Goal: Find specific page/section

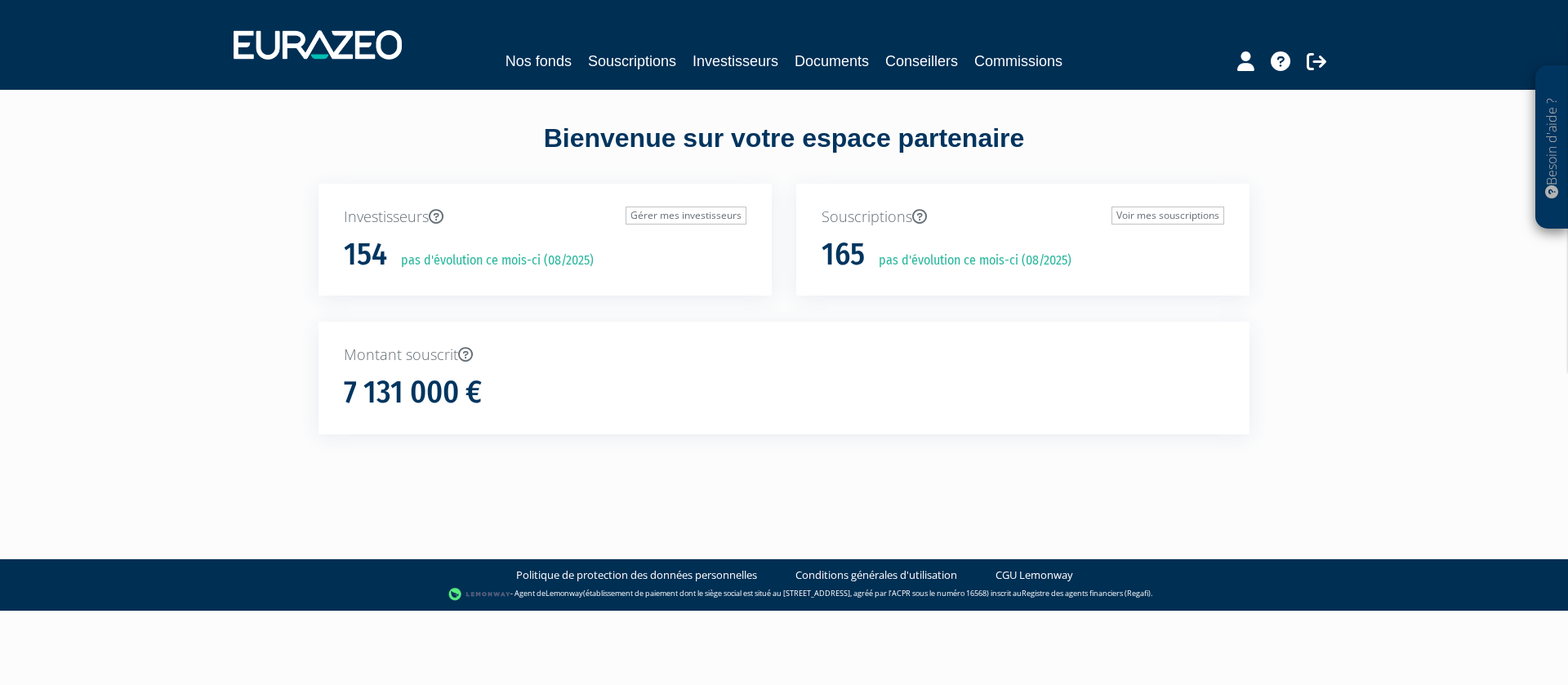
click at [900, 244] on div "165 pas d'évolution ce mois-ci (08/2025)" at bounding box center [1024, 254] width 403 height 34
click at [910, 261] on p "pas d'évolution ce mois-ci (08/2025)" at bounding box center [969, 260] width 204 height 19
click at [1182, 214] on link "Voir mes souscriptions" at bounding box center [1167, 215] width 112 height 18
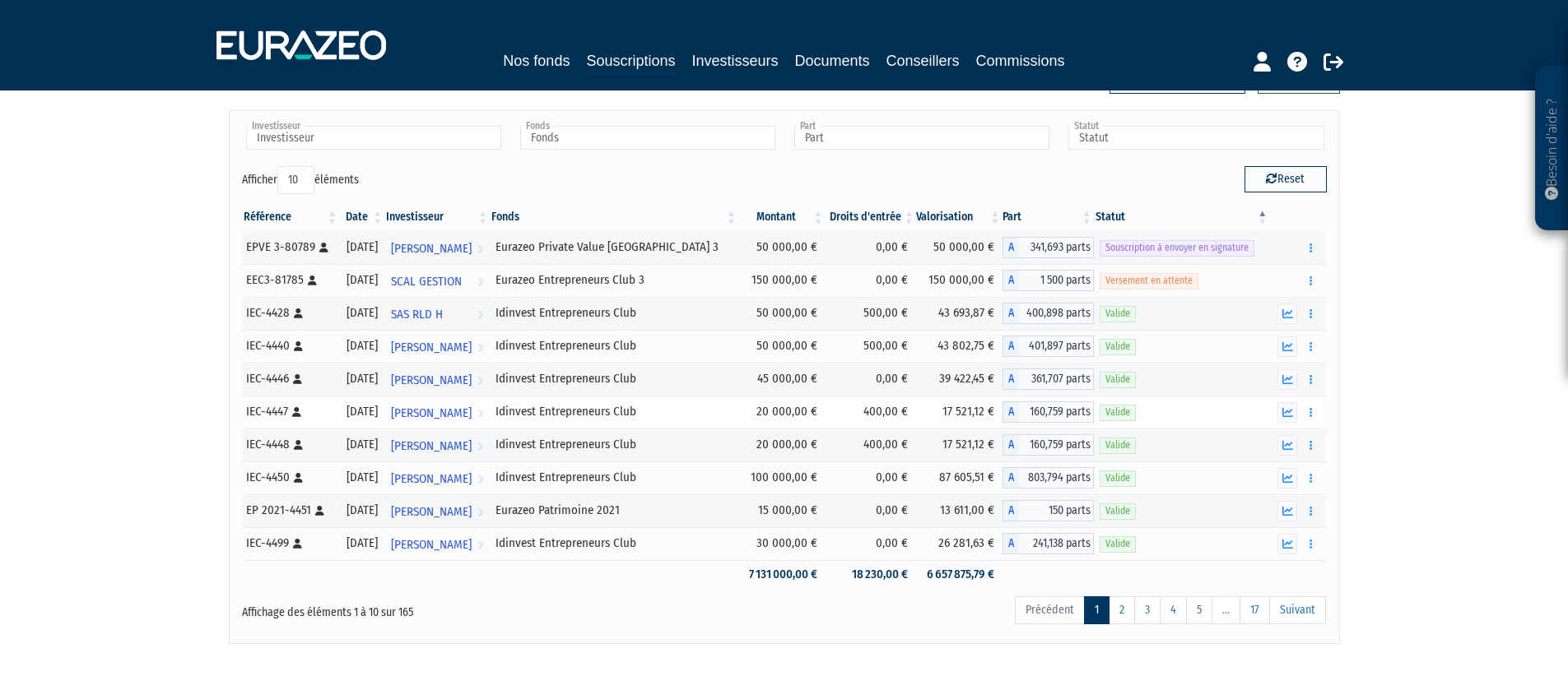
scroll to position [57, 0]
click at [1192, 611] on link "5" at bounding box center [1199, 609] width 27 height 28
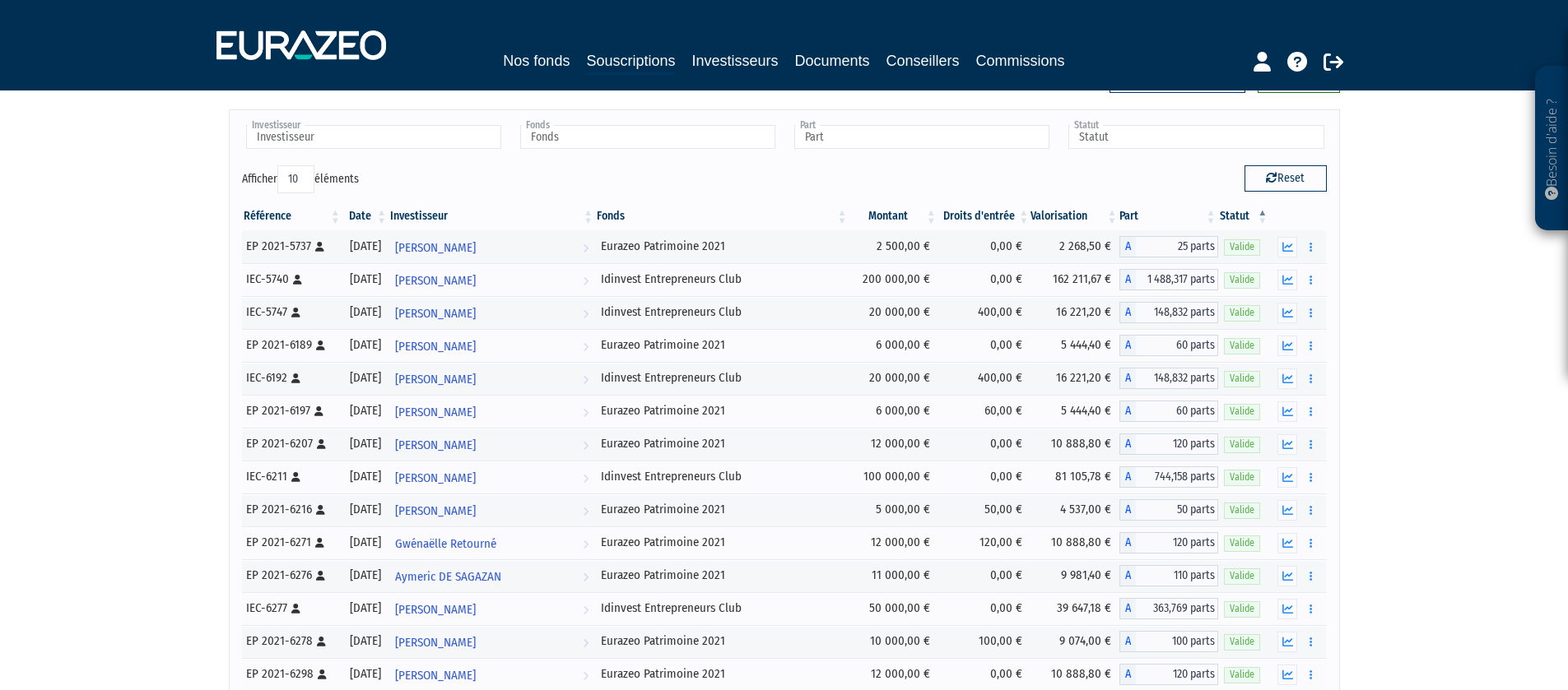
scroll to position [3945, 0]
